Goal: Task Accomplishment & Management: Use online tool/utility

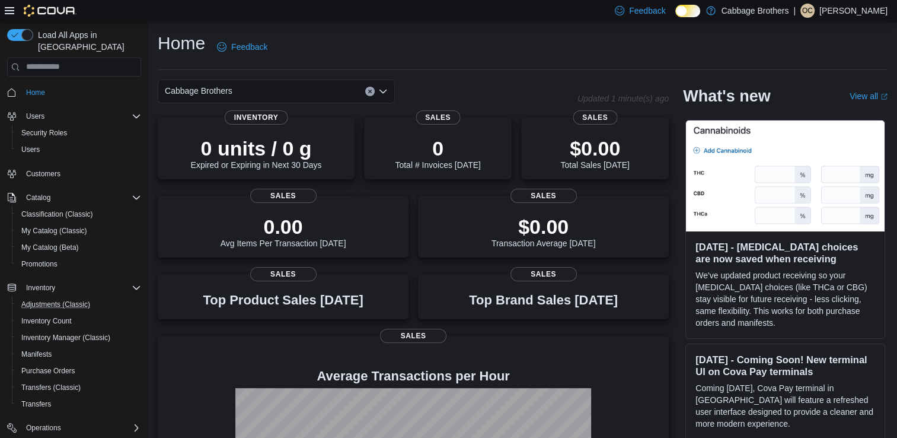
scroll to position [113, 0]
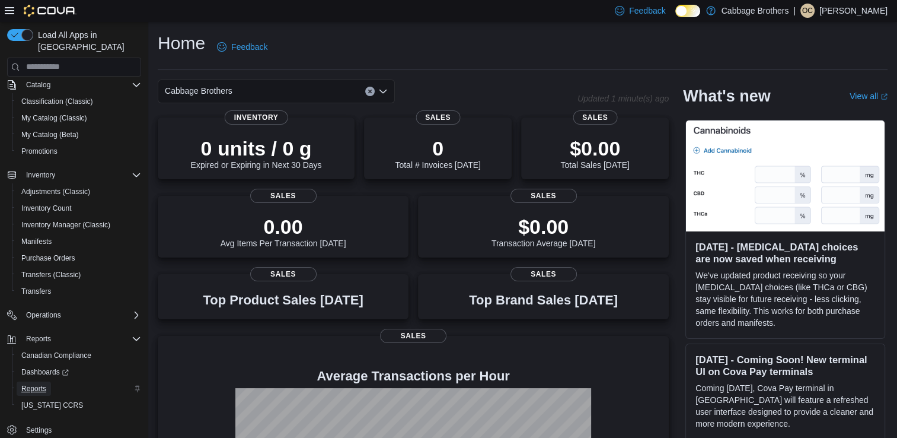
click at [30, 384] on span "Reports" at bounding box center [33, 388] width 25 height 9
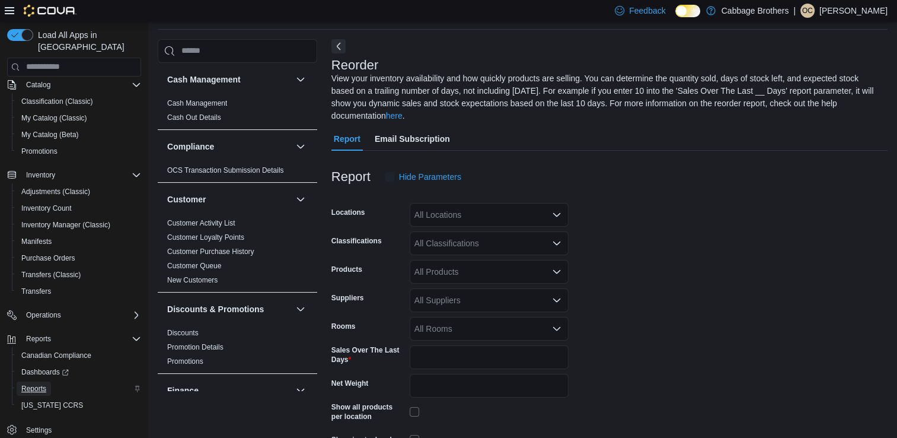
scroll to position [52, 0]
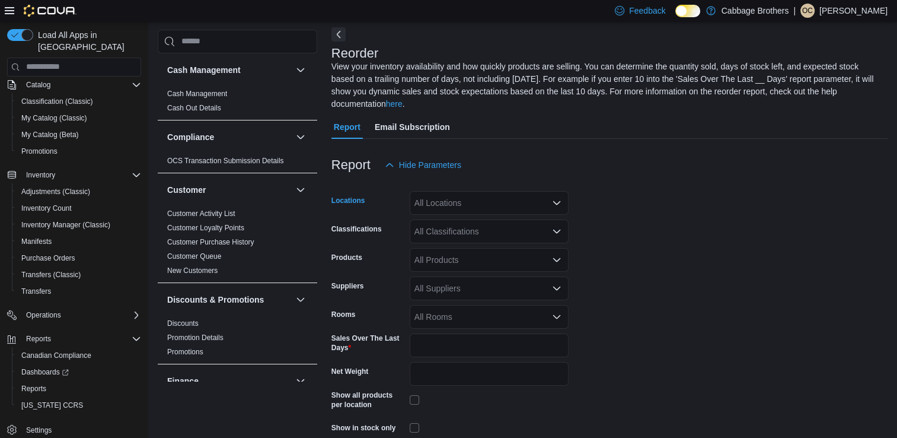
click at [452, 200] on div "All Locations" at bounding box center [489, 203] width 159 height 24
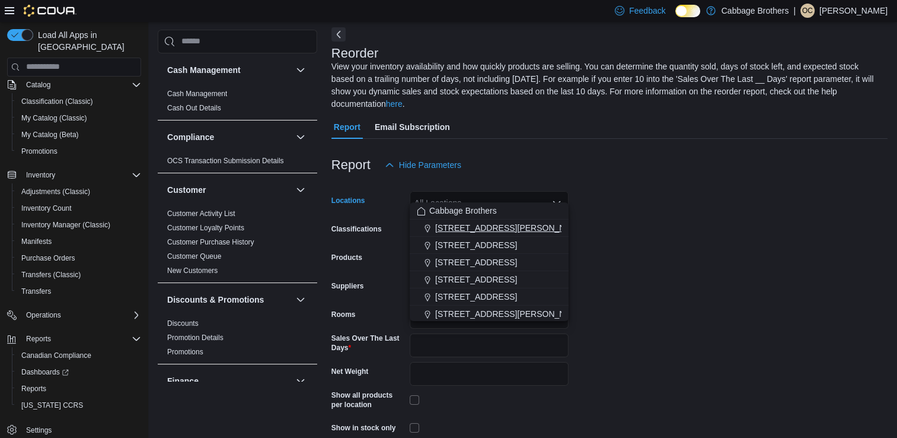
click at [483, 222] on span "192 Locke St S" at bounding box center [510, 228] width 151 height 12
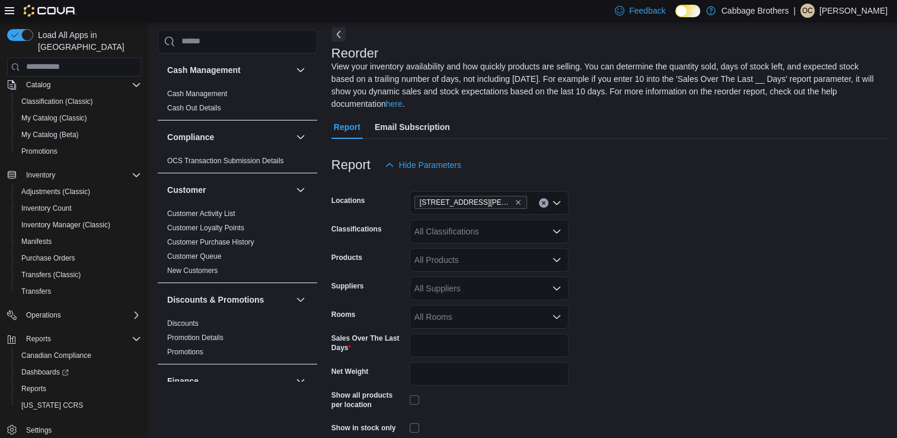
click at [695, 264] on form "Locations 192 Locke St S Classifications All Classifications Products All Produ…" at bounding box center [609, 323] width 556 height 293
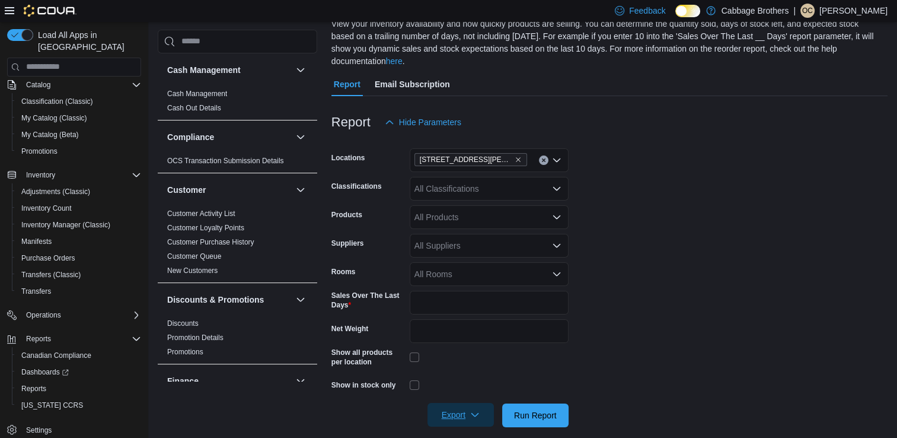
click at [473, 407] on span "Export" at bounding box center [461, 415] width 52 height 24
click at [474, 362] on button "Export to Csv" at bounding box center [463, 354] width 68 height 24
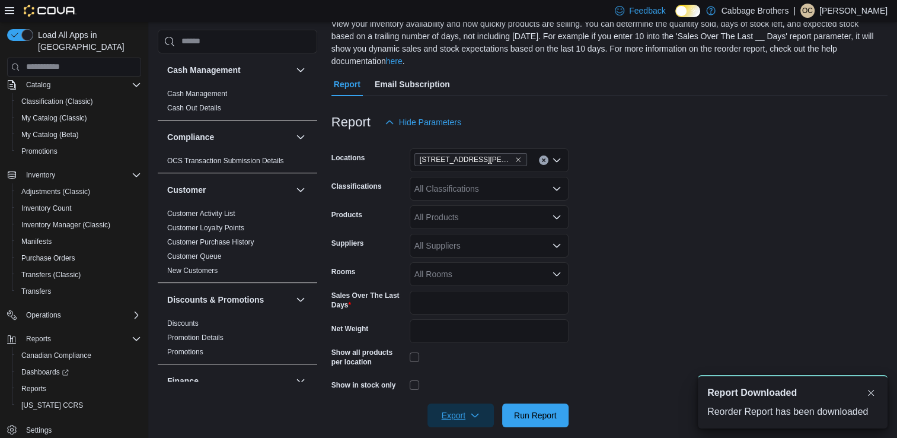
scroll to position [0, 0]
